Goal: Transaction & Acquisition: Purchase product/service

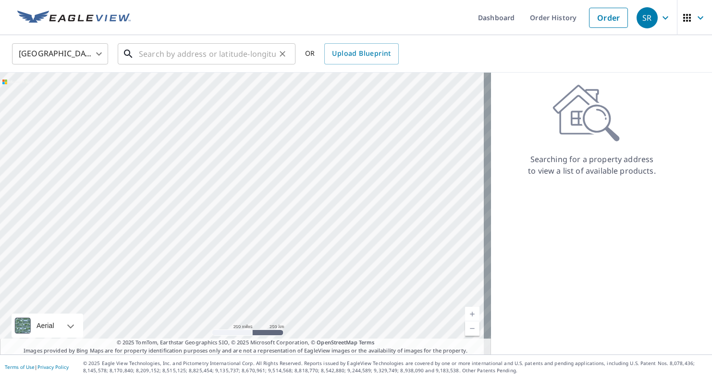
click at [251, 53] on input "text" at bounding box center [207, 53] width 137 height 27
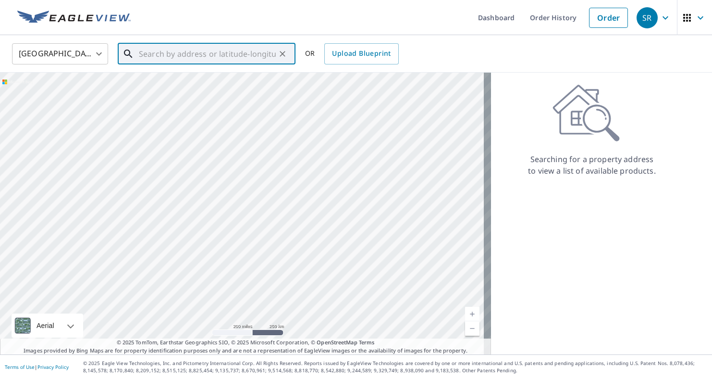
type input "2"
click at [252, 78] on span "3241 Anvil Pl" at bounding box center [212, 82] width 151 height 12
type input "[STREET_ADDRESS]"
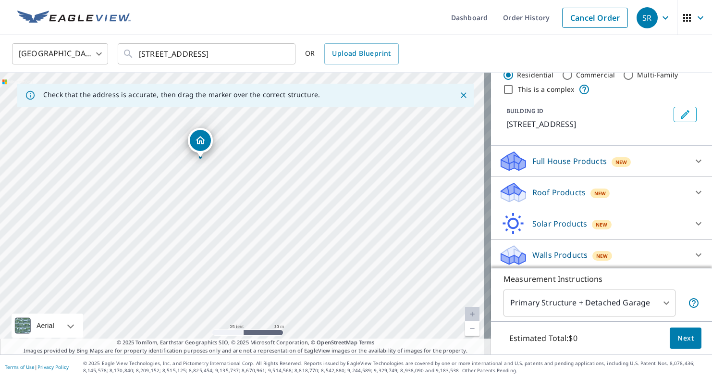
scroll to position [29, 0]
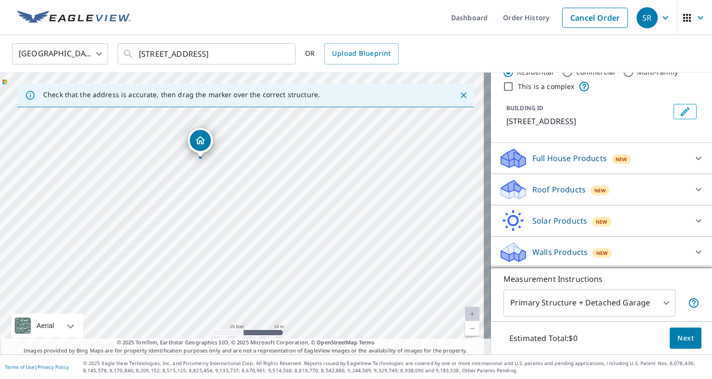
click at [596, 254] on span "New" at bounding box center [602, 253] width 12 height 8
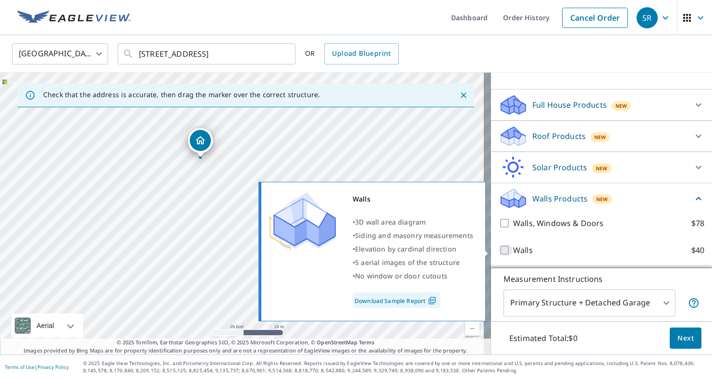
click at [499, 252] on input "Walls $40" at bounding box center [506, 250] width 14 height 12
checkbox input "true"
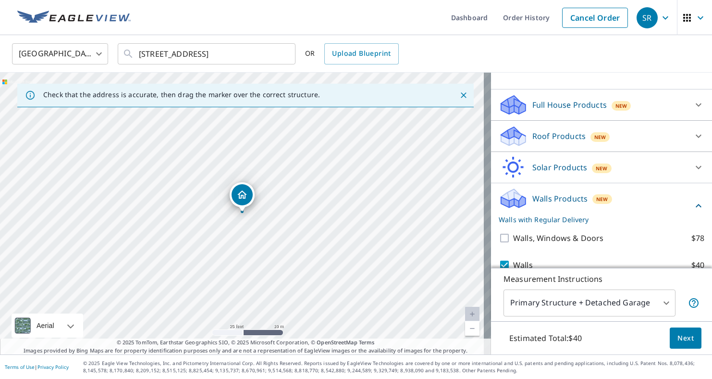
scroll to position [119, 0]
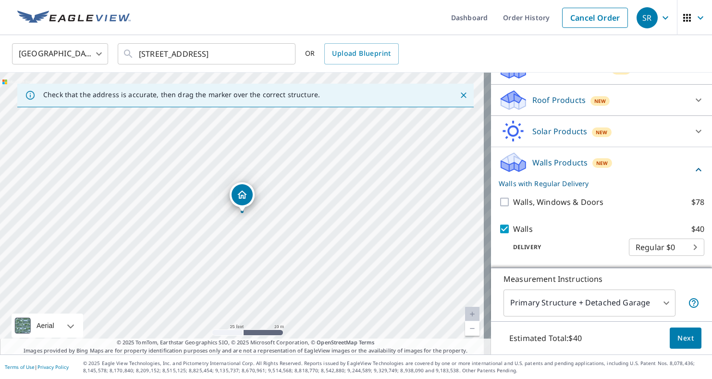
click at [662, 300] on body "SR SR Dashboard Order History Cancel Order SR [GEOGRAPHIC_DATA] [GEOGRAPHIC_DAT…" at bounding box center [356, 189] width 712 height 379
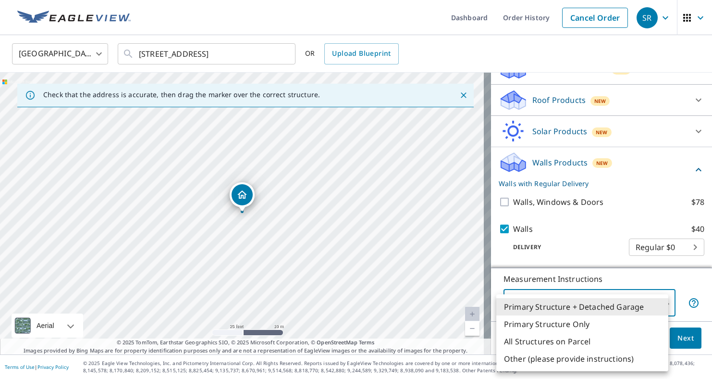
click at [613, 326] on li "Primary Structure Only" at bounding box center [582, 323] width 172 height 17
type input "2"
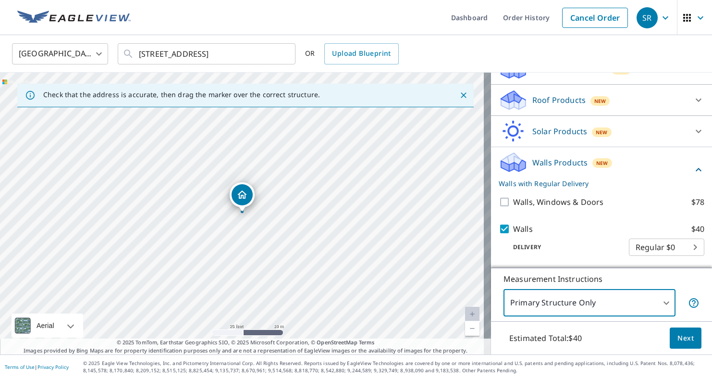
click at [686, 340] on span "Next" at bounding box center [686, 338] width 16 height 12
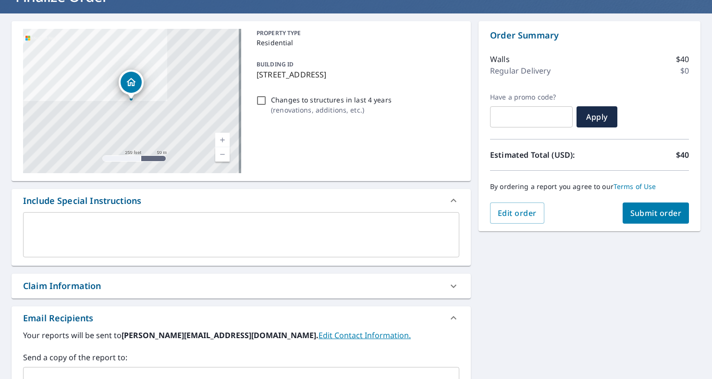
scroll to position [78, 0]
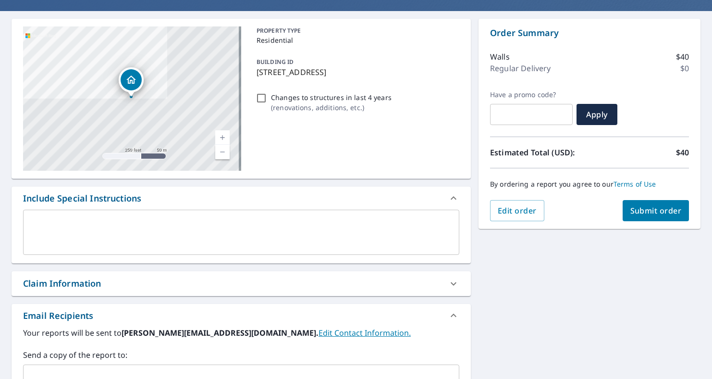
click at [353, 221] on textarea at bounding box center [241, 232] width 423 height 27
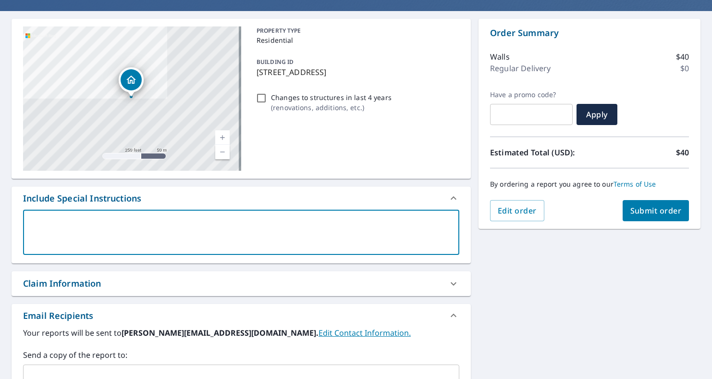
type textarea "t"
type textarea "x"
type textarea "th"
type textarea "x"
type textarea "the"
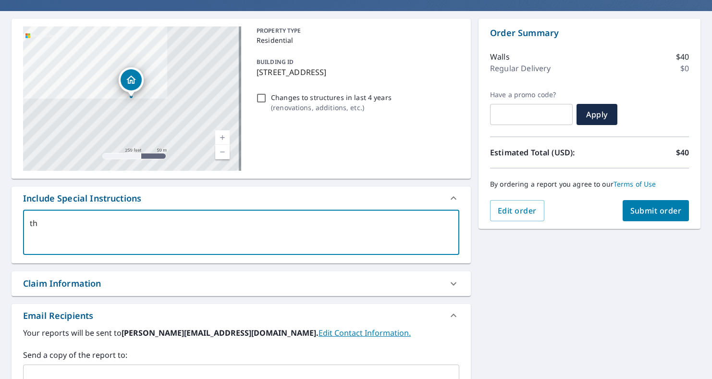
type textarea "x"
type textarea "the"
type textarea "x"
type textarea "the a"
type textarea "x"
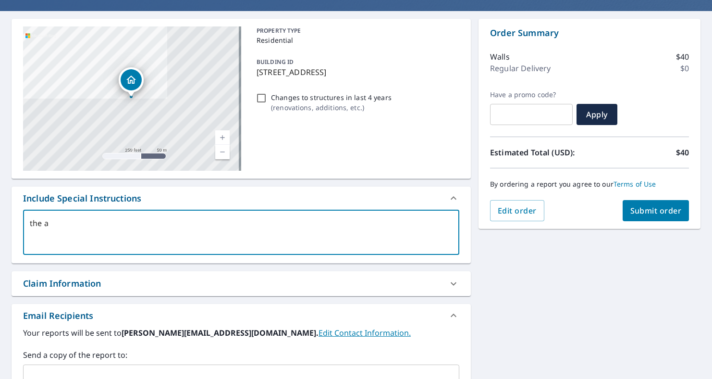
type textarea "the ar"
type textarea "x"
type textarea "the are"
type textarea "x"
type textarea "the area"
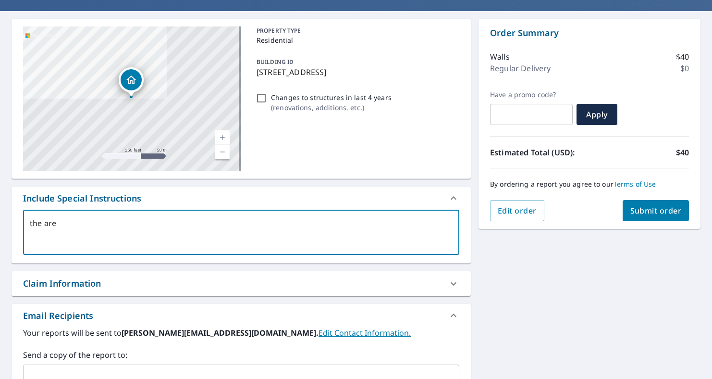
type textarea "x"
type textarea "the area"
type textarea "x"
type textarea "the area"
type textarea "x"
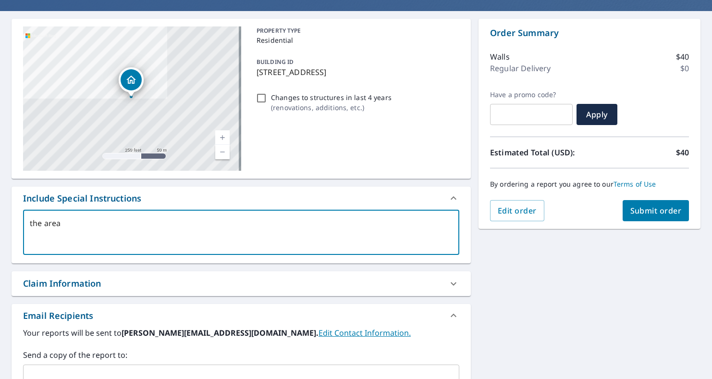
type textarea "the are"
type textarea "x"
type textarea "the ar"
type textarea "x"
type textarea "the a"
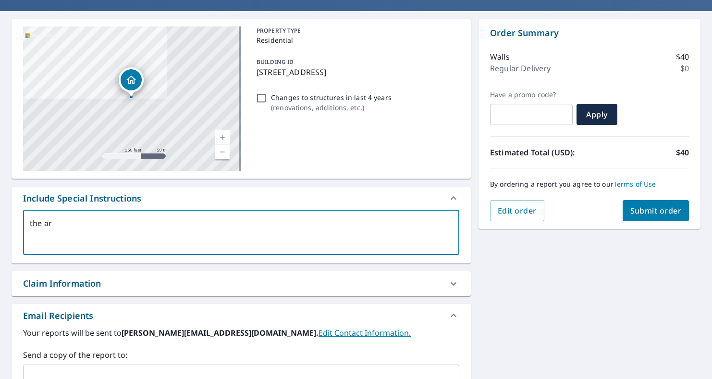
type textarea "x"
type textarea "the"
type textarea "x"
type textarea "the"
type textarea "x"
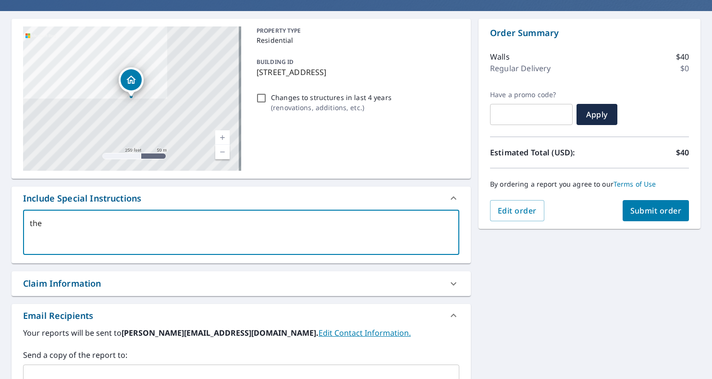
type textarea "th"
type textarea "x"
type textarea "t"
type textarea "x"
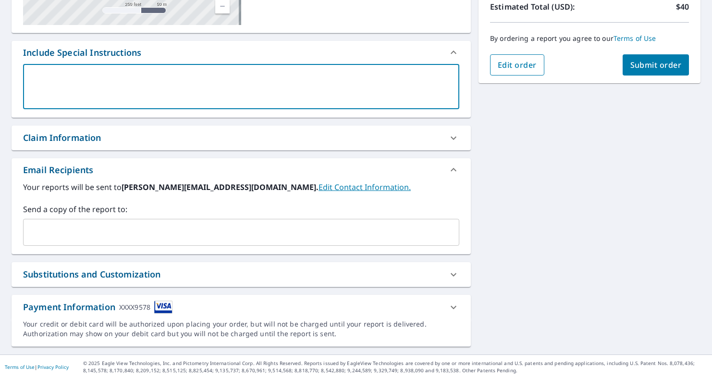
scroll to position [0, 0]
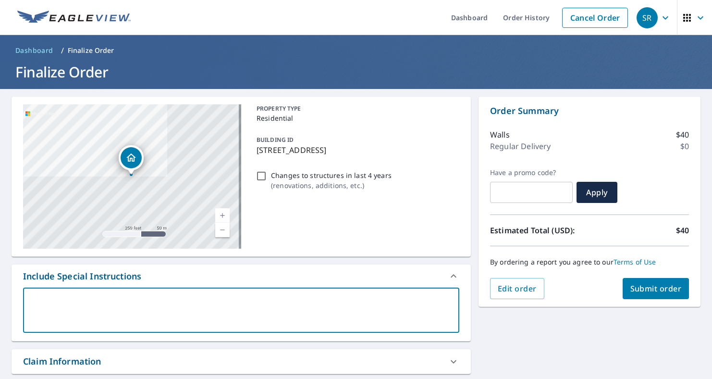
click at [631, 289] on span "Submit order" at bounding box center [656, 288] width 51 height 11
